Goal: Information Seeking & Learning: Learn about a topic

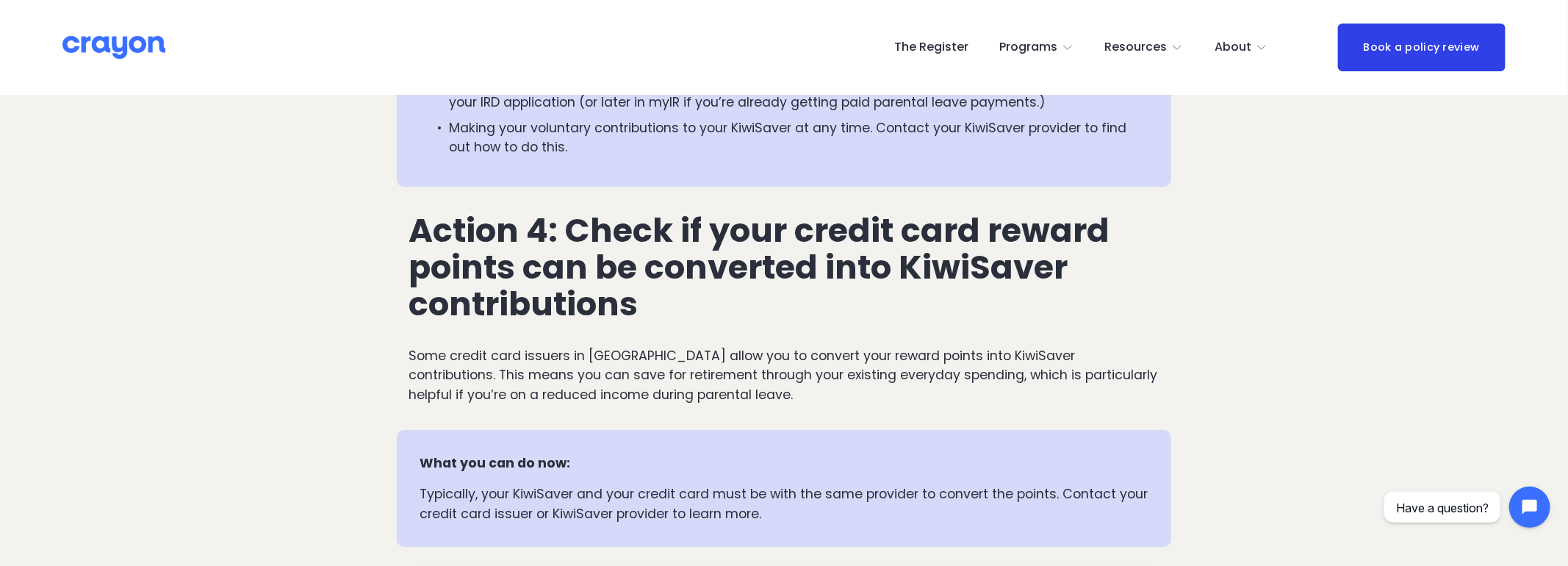
scroll to position [3110, 0]
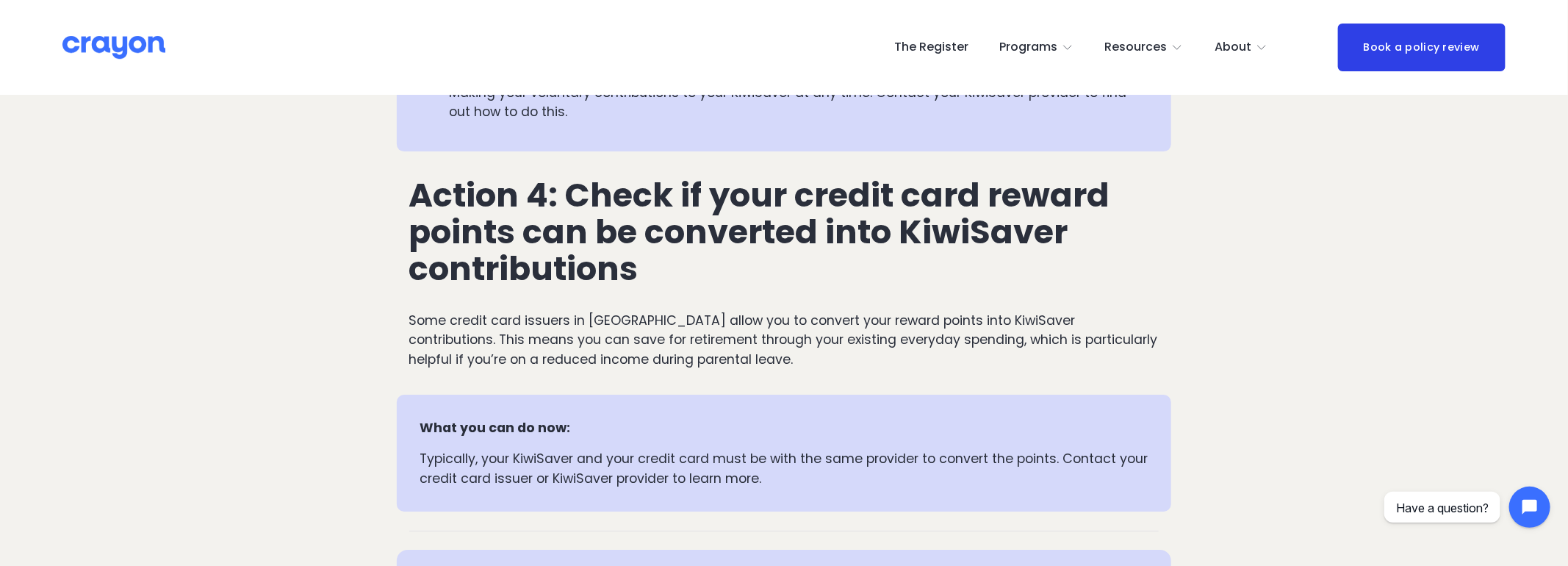
click at [772, 202] on span "Action 4: Check if your credit card reward points can be converted into KiwiSav…" at bounding box center [763, 232] width 708 height 120
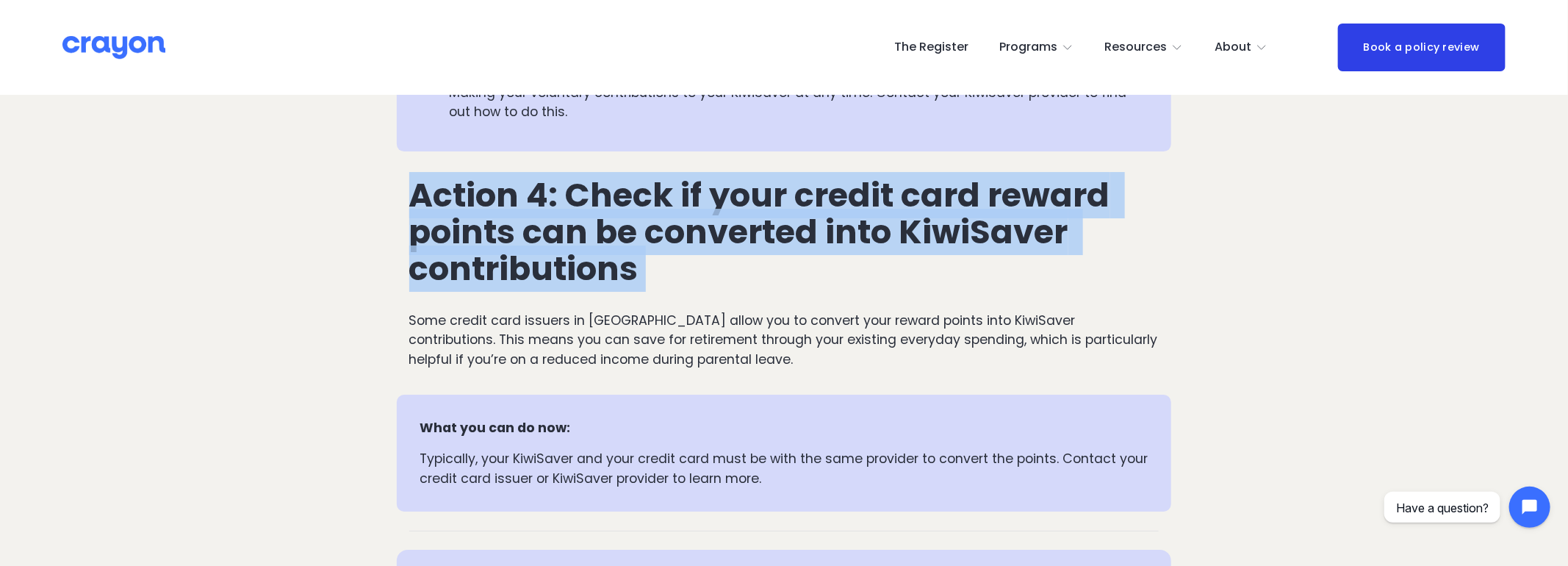
click at [772, 202] on span "Action 4: Check if your credit card reward points can be converted into KiwiSav…" at bounding box center [763, 232] width 708 height 120
copy span "Action 4: Check if your credit card reward points can be converted into KiwiSav…"
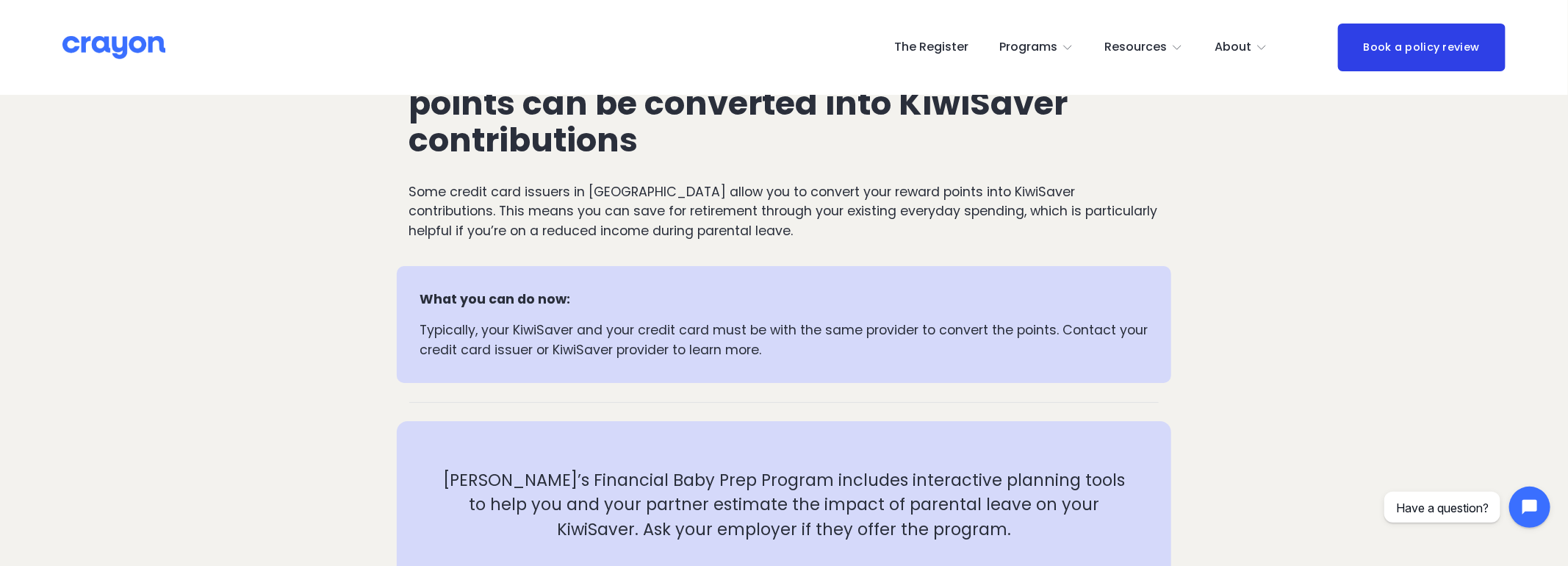
scroll to position [3142, 0]
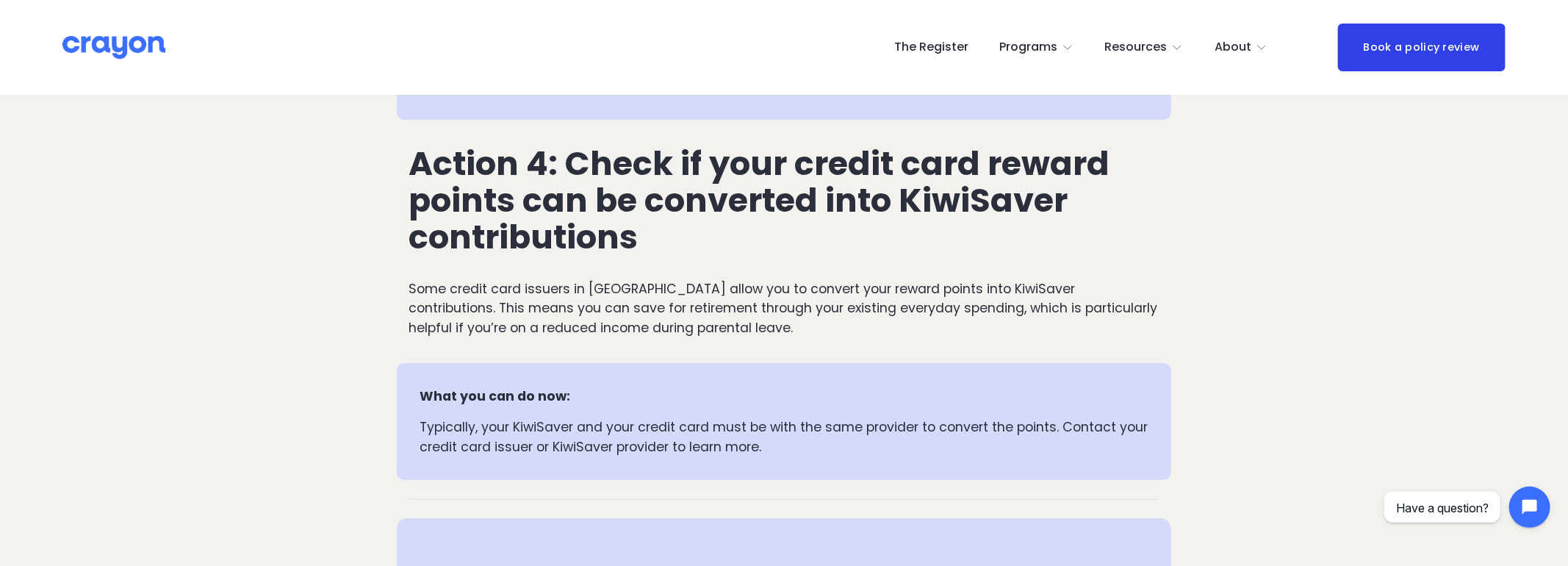
click at [782, 427] on p "Typically, your KiwiSaver and your credit card must be with the same provider t…" at bounding box center [783, 436] width 729 height 39
drag, startPoint x: 784, startPoint y: 454, endPoint x: 568, endPoint y: 169, distance: 357.6
copy div "Check if your credit card reward points can be converted into KiwiSaver contrib…"
